Goal: Task Accomplishment & Management: Complete application form

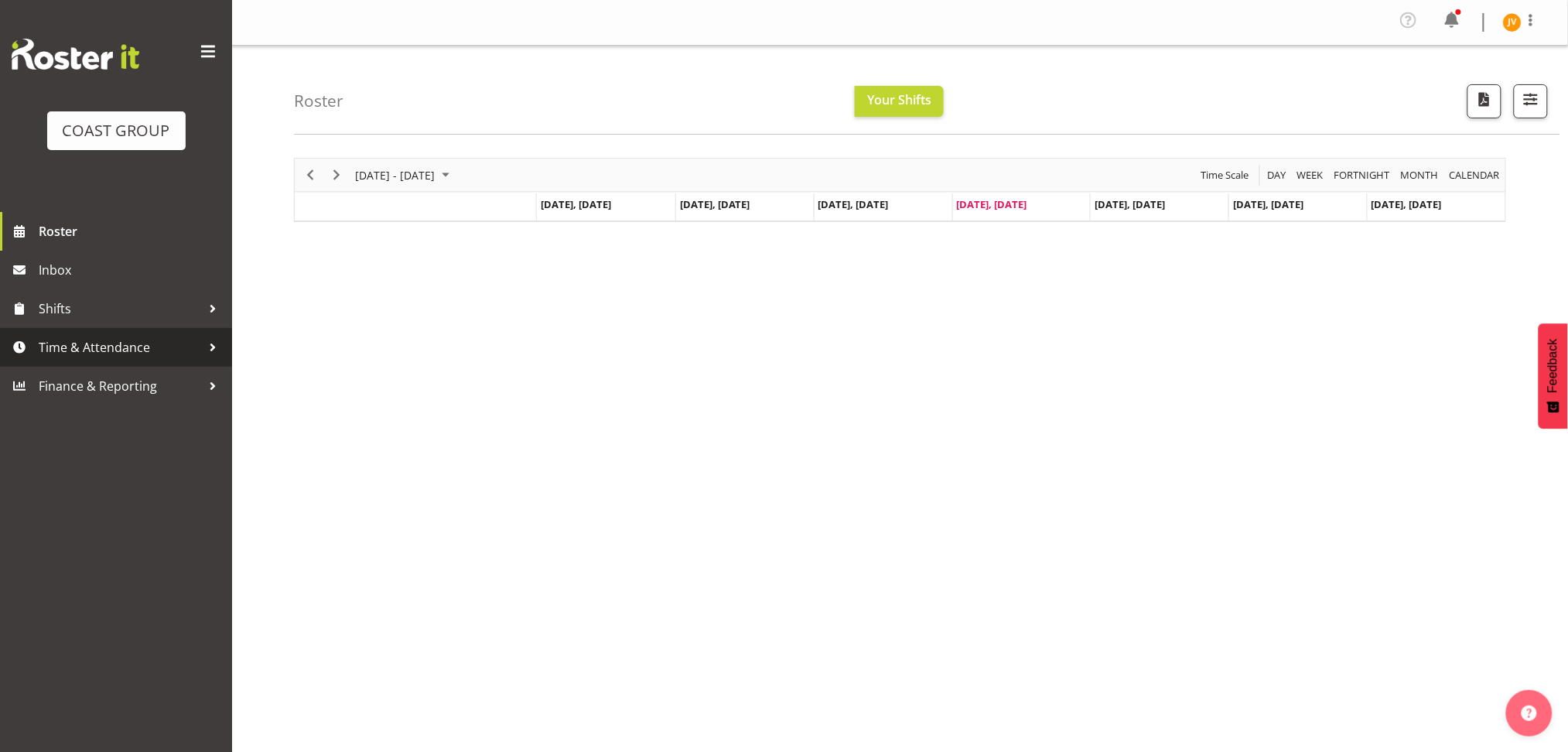
click at [85, 339] on span "Time & Attendance" at bounding box center [120, 347] width 162 height 23
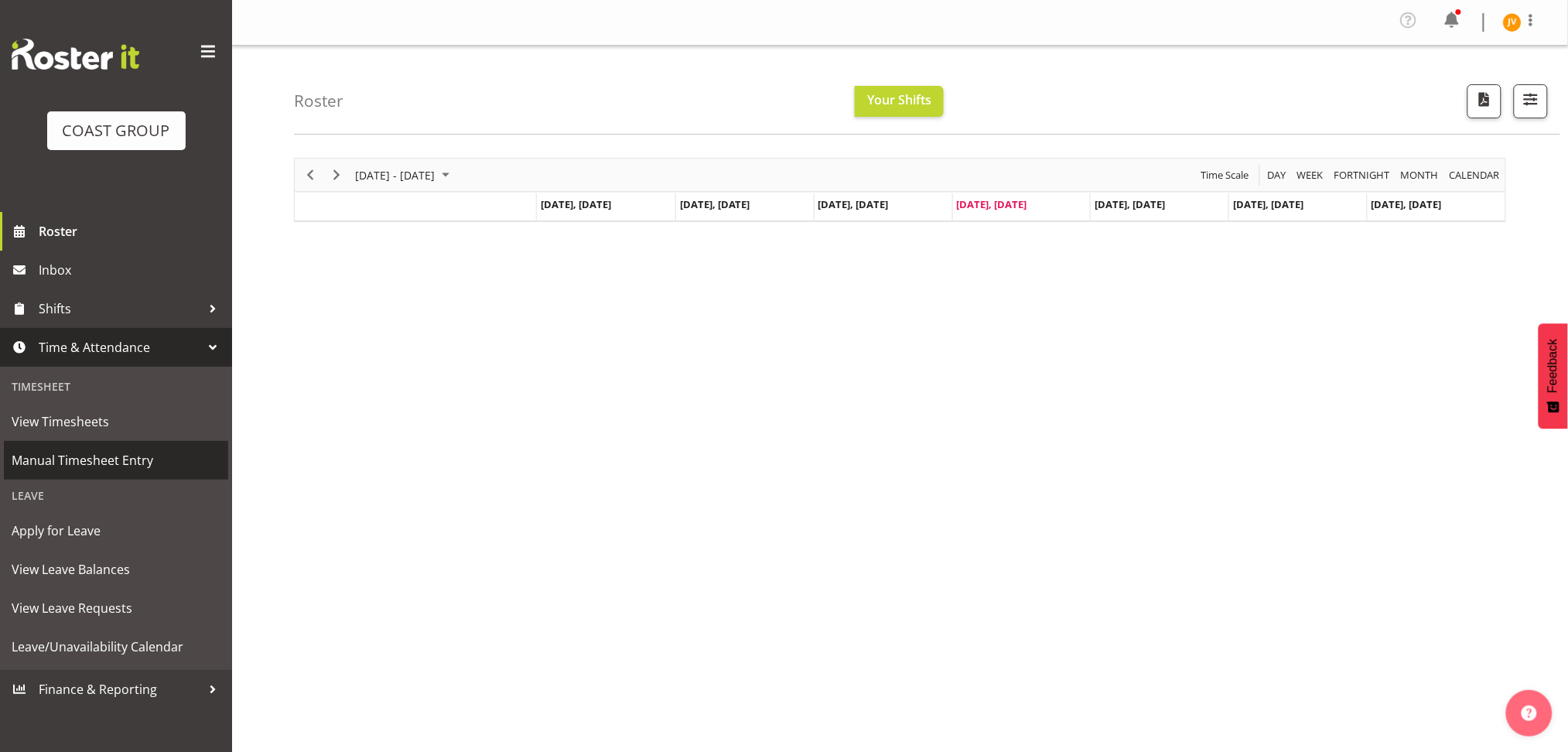
click at [181, 469] on span "Manual Timesheet Entry" at bounding box center [116, 459] width 209 height 23
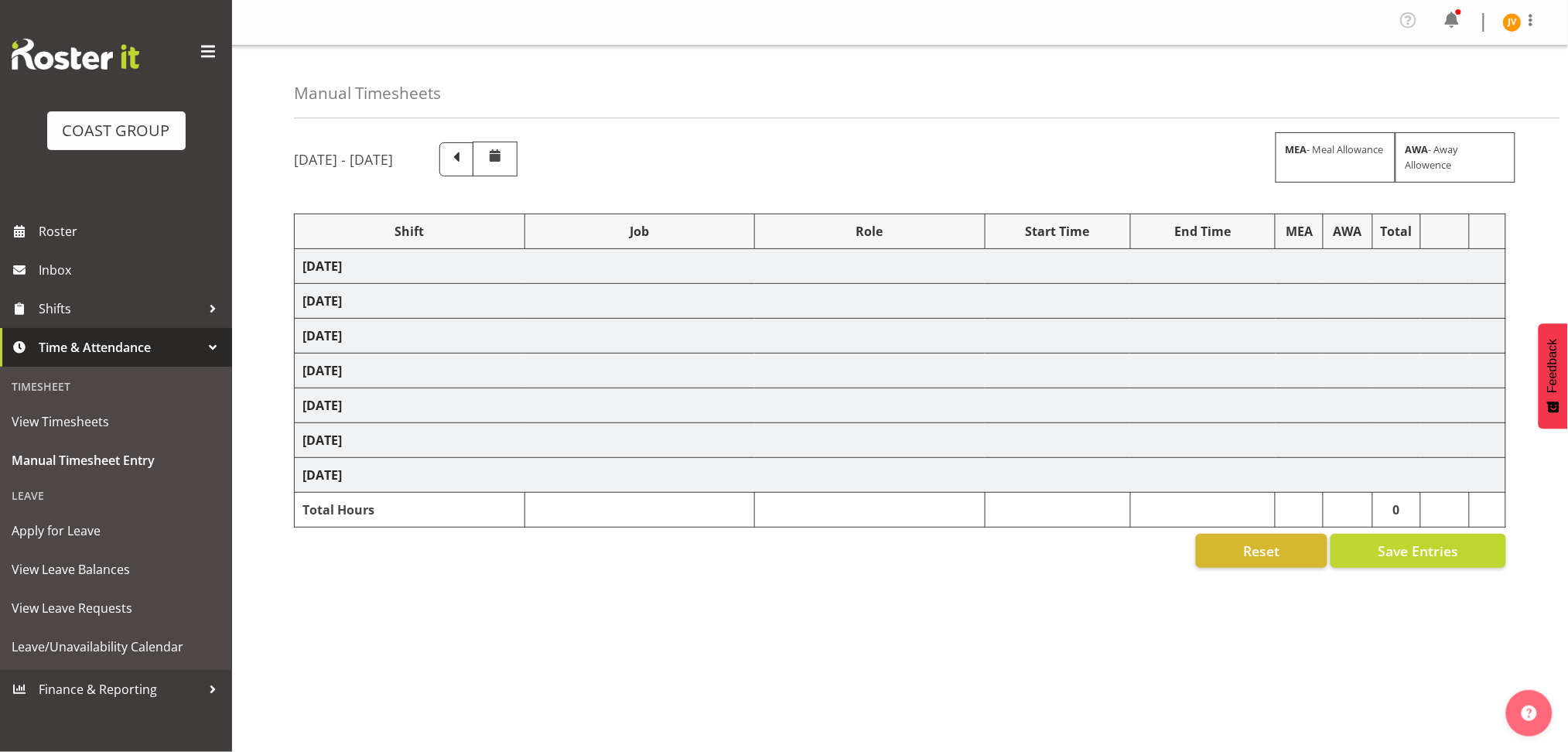
select select "1881"
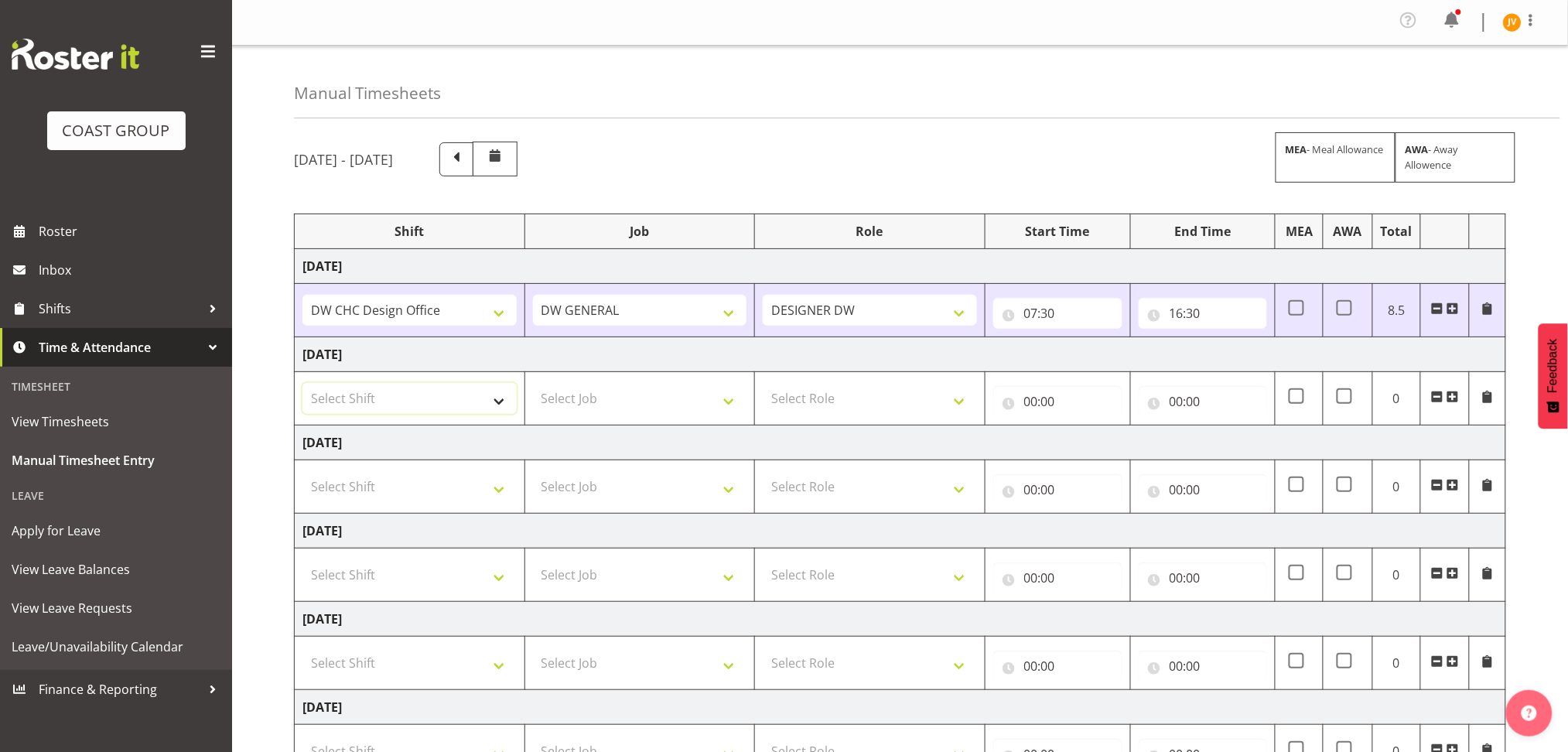
click at [456, 405] on select "Select Shift DW CHC Design Office DW CHC General Work Aug DW CHC General Work D…" at bounding box center [409, 398] width 214 height 31
select select "1512"
click at [302, 383] on select "Select Shift DW CHC Design Office DW CHC General Work Aug DW CHC General Work D…" at bounding box center [409, 398] width 214 height 31
click at [652, 409] on select "Select Job 1 Carlton Events 1 Carlton Hamilton 1 Carlton Wellington 1 EHS WAREH…" at bounding box center [639, 398] width 214 height 31
select select "1881"
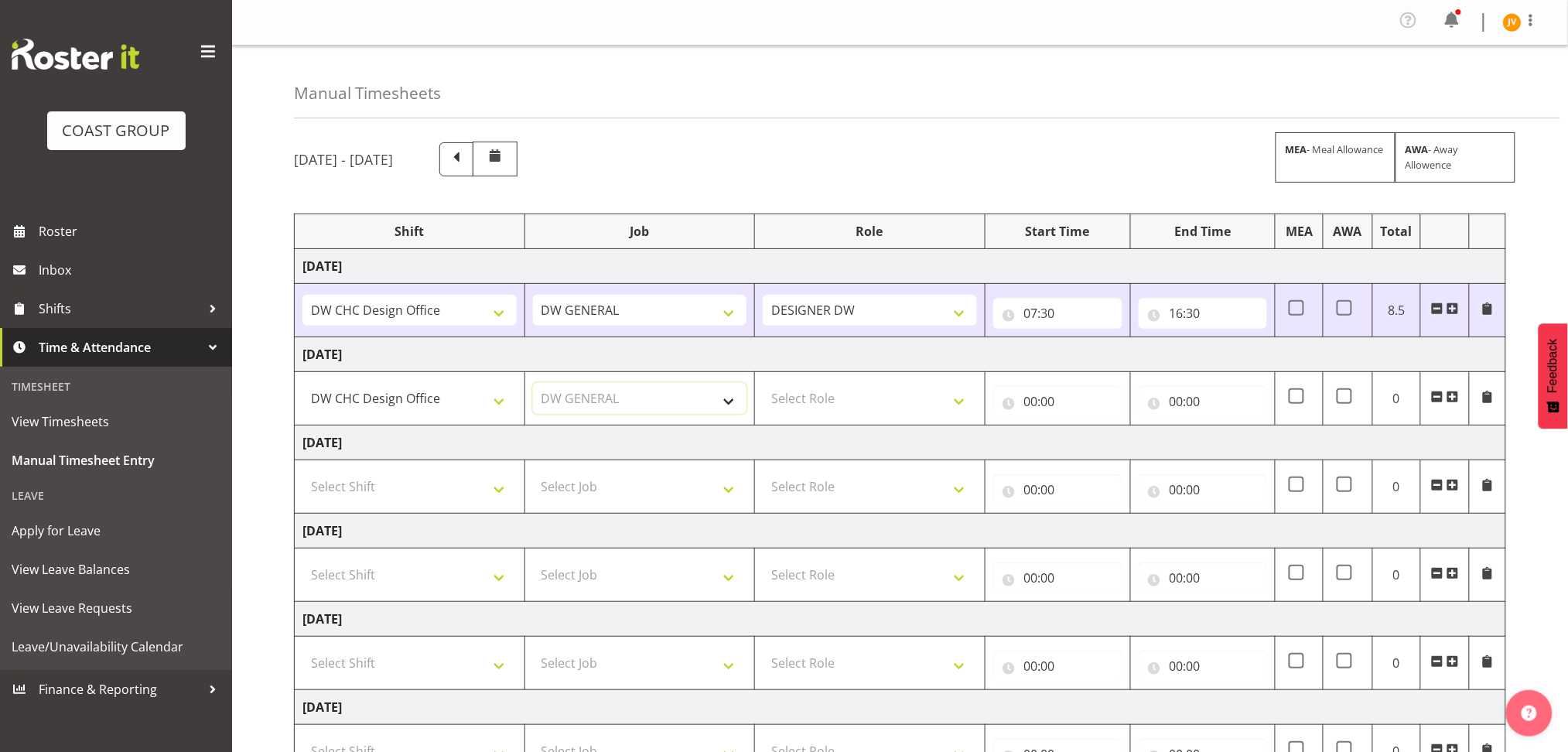
click at [533, 383] on select "Select Job 1 Carlton Events 1 Carlton Hamilton 1 Carlton Wellington 1 EHS WAREH…" at bounding box center [639, 398] width 214 height 31
click at [813, 404] on select "Select Role DESIGNER DW" at bounding box center [869, 398] width 214 height 31
select select "221"
click at [763, 383] on select "Select Role DESIGNER DW" at bounding box center [869, 398] width 214 height 31
click at [1026, 404] on input "00:00" at bounding box center [1058, 401] width 129 height 31
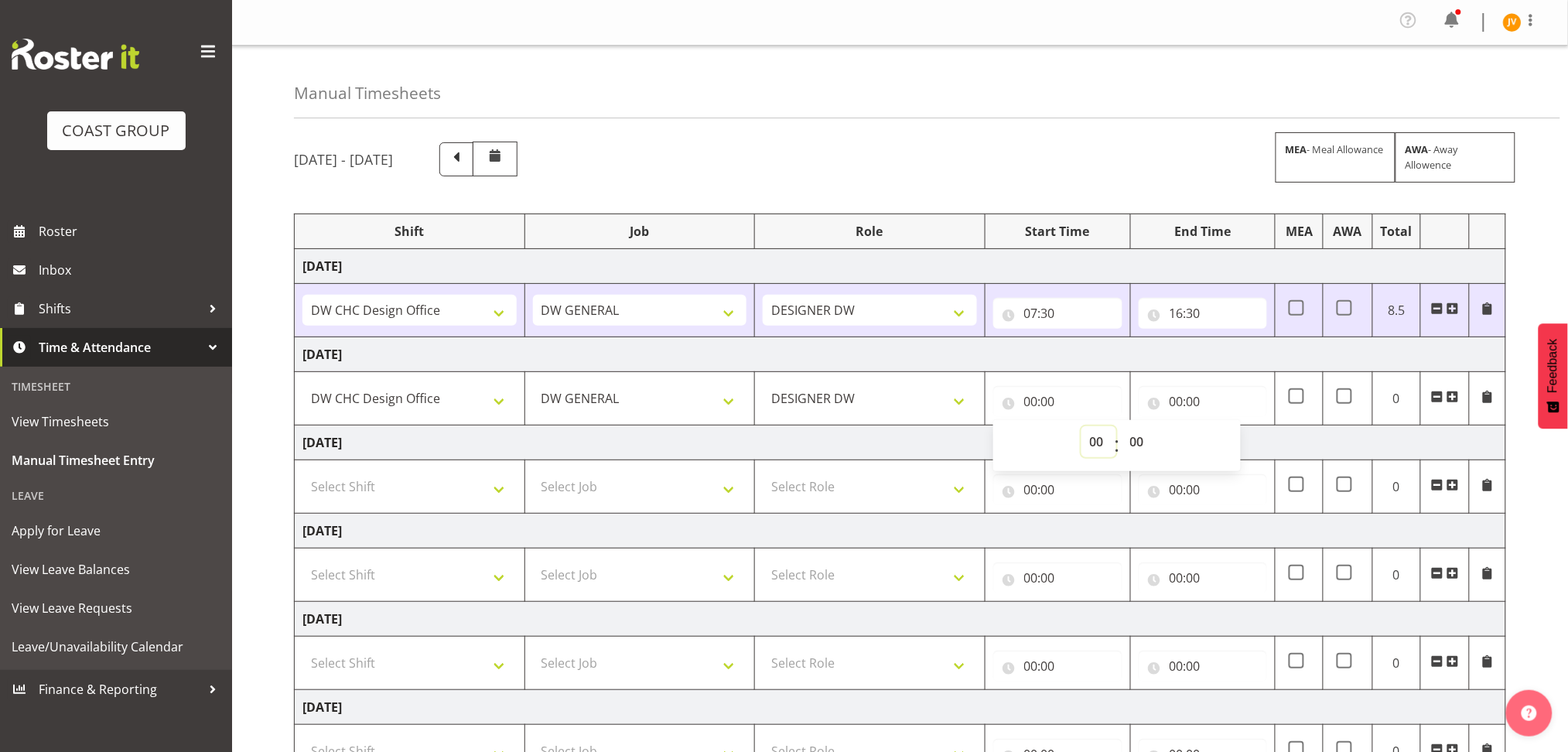
click at [1092, 440] on select "00 01 02 03 04 05 06 07 08 09 10 11 12 13 14 15 16 17 18 19 20 21 22 23" at bounding box center [1099, 441] width 35 height 31
select select "7"
click at [1081, 426] on select "00 01 02 03 04 05 06 07 08 09 10 11 12 13 14 15 16 17 18 19 20 21 22 23" at bounding box center [1099, 441] width 35 height 31
type input "07:00"
drag, startPoint x: 1137, startPoint y: 440, endPoint x: 1137, endPoint y: 428, distance: 12.0
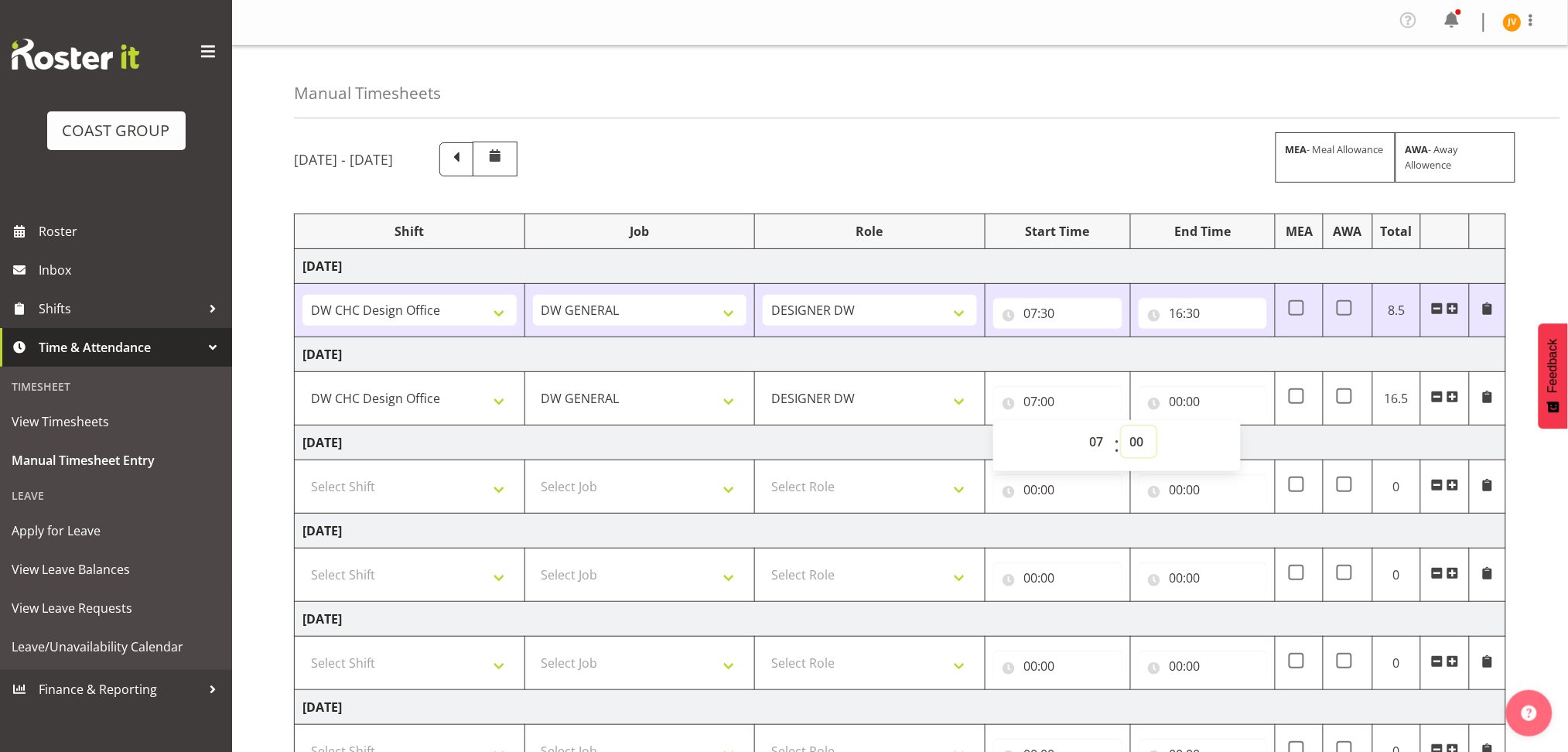
click at [1137, 440] on select "00 01 02 03 04 05 06 07 08 09 10 11 12 13 14 15 16 17 18 19 20 21 22 23 24 25 2…" at bounding box center [1139, 441] width 35 height 31
select select "45"
click at [1121, 426] on select "00 01 02 03 04 05 06 07 08 09 10 11 12 13 14 15 16 17 18 19 20 21 22 23 24 25 2…" at bounding box center [1139, 441] width 35 height 31
type input "07:45"
click at [1178, 400] on input "00:00" at bounding box center [1203, 401] width 129 height 31
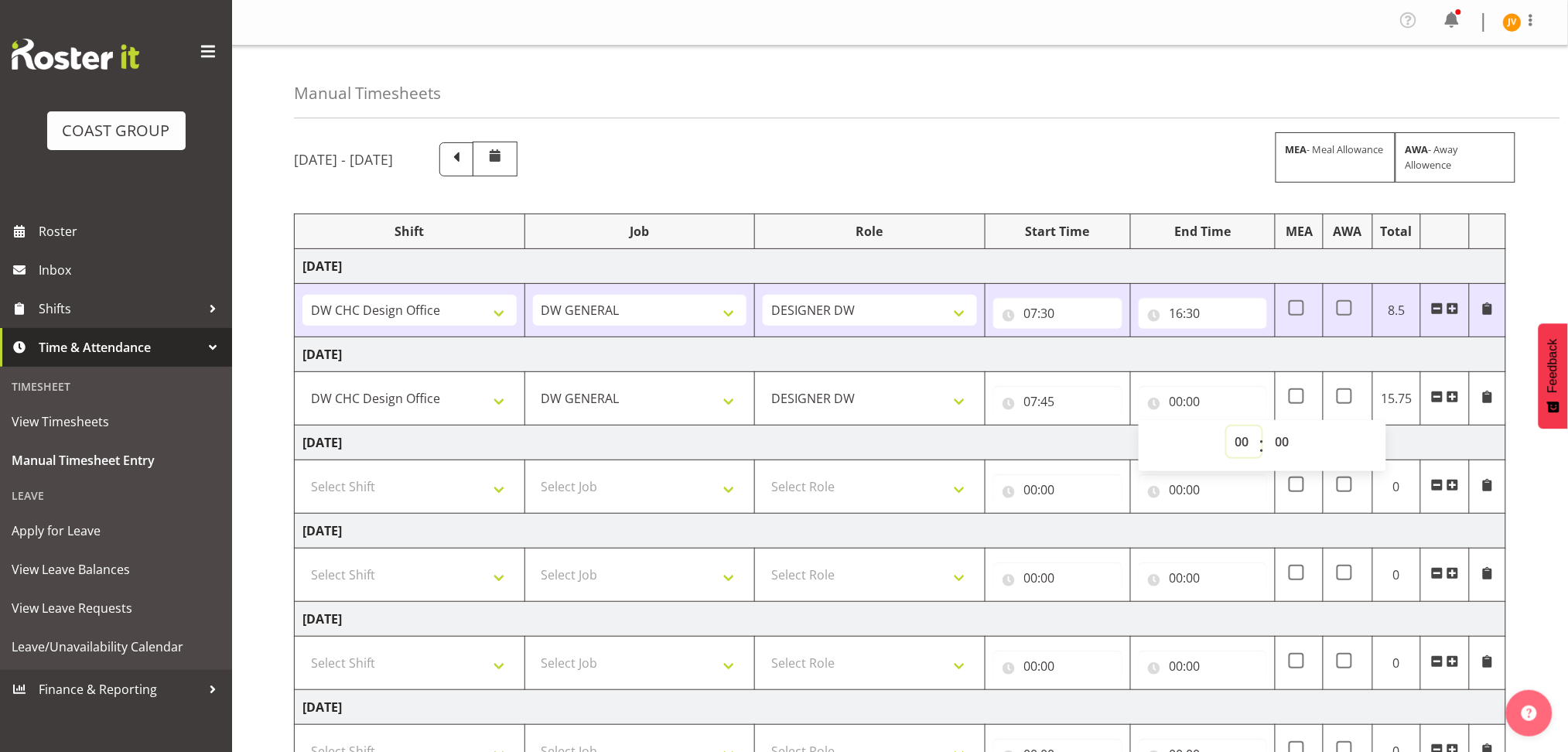
click at [1240, 440] on select "00 01 02 03 04 05 06 07 08 09 10 11 12 13 14 15 16 17 18 19 20 21 22 23" at bounding box center [1244, 441] width 35 height 31
select select "17"
click at [1227, 426] on select "00 01 02 03 04 05 06 07 08 09 10 11 12 13 14 15 16 17 18 19 20 21 22 23" at bounding box center [1244, 441] width 35 height 31
type input "17:00"
click at [1539, 223] on div "September 3rd - September 9th 2025 MEA - Meal Allowance AWA - Away Allowence Sh…" at bounding box center [931, 541] width 1274 height 823
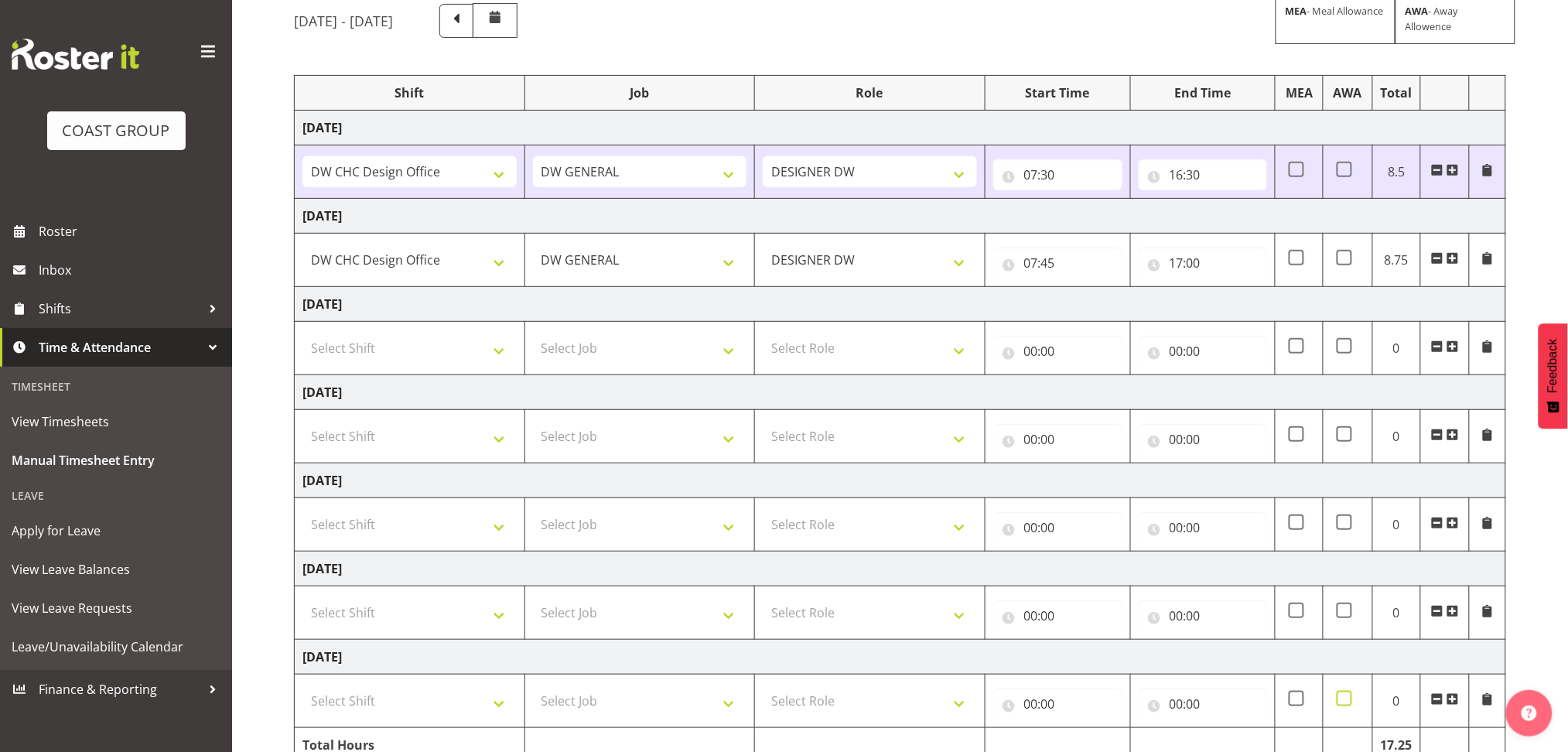
scroll to position [216, 0]
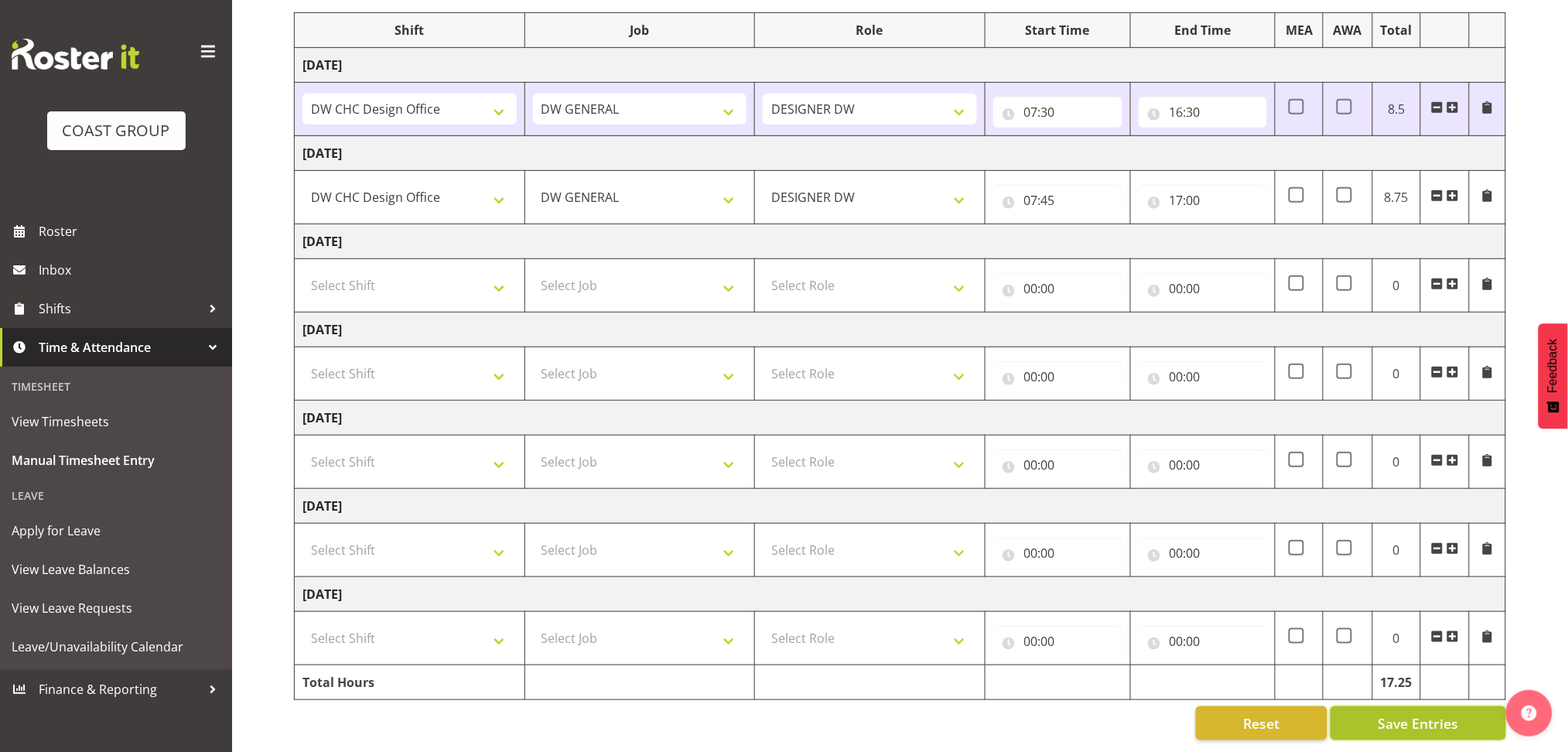
click at [1376, 719] on button "Save Entries" at bounding box center [1418, 723] width 176 height 34
